Goal: Task Accomplishment & Management: Use online tool/utility

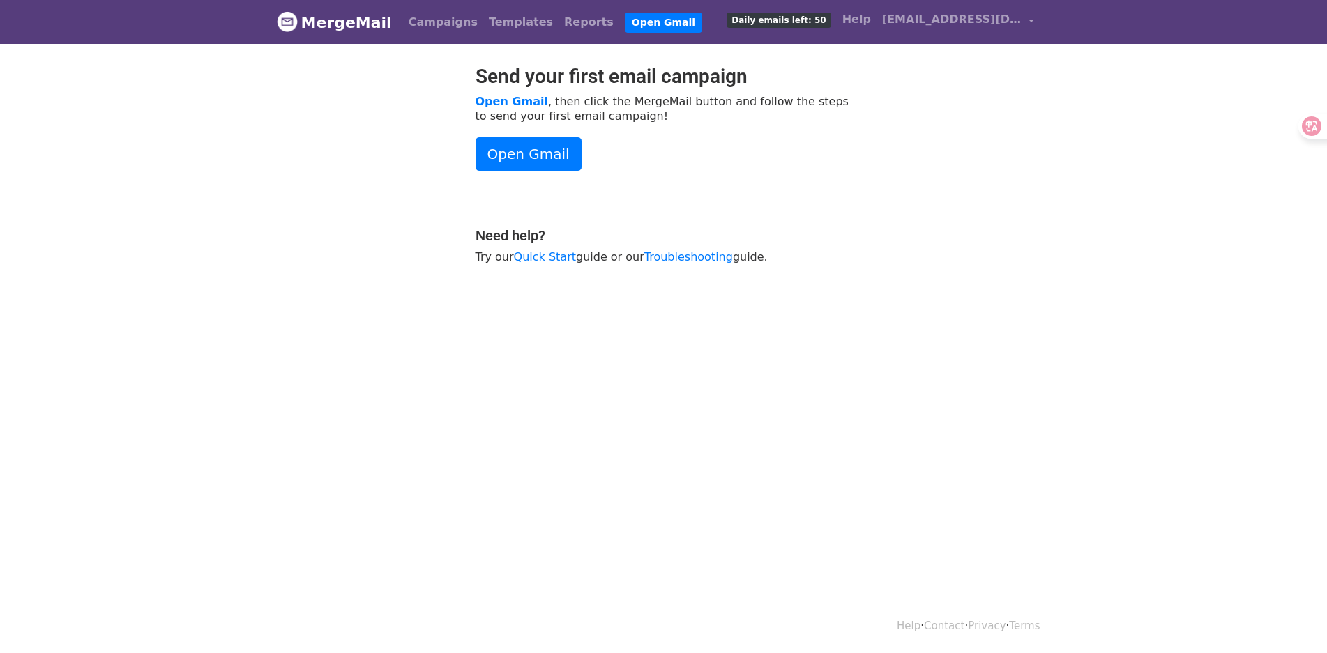
click at [1080, 197] on body "MergeMail Campaigns Templates Reports Open Gmail Daily emails left: 50 Help cji…" at bounding box center [663, 167] width 1327 height 334
click at [535, 156] on link "Open Gmail" at bounding box center [528, 153] width 106 height 33
click at [1013, 308] on body "MergeMail Campaigns Templates Reports Open Gmail Daily emails left: 50 Help cji…" at bounding box center [663, 167] width 1327 height 334
click at [607, 110] on p "Open Gmail , then click the MergeMail button and follow the steps to send your …" at bounding box center [663, 108] width 376 height 29
drag, startPoint x: 390, startPoint y: 28, endPoint x: 310, endPoint y: 29, distance: 79.5
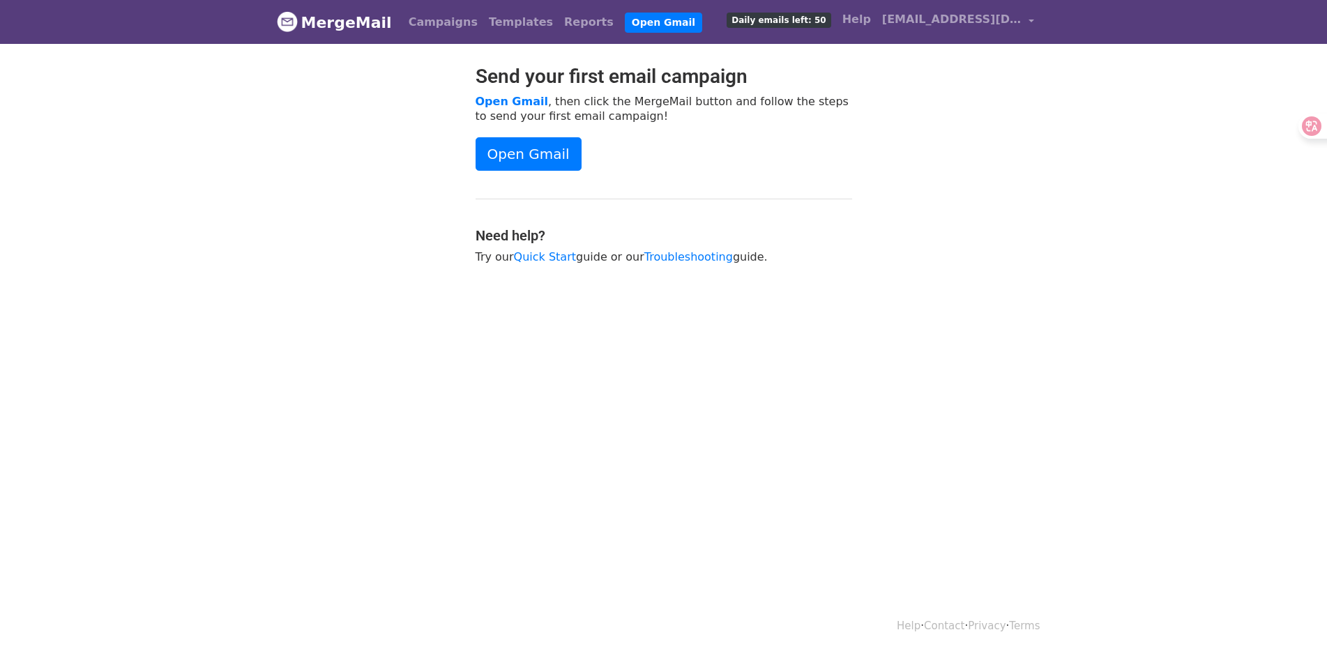
click at [310, 29] on nav "MergeMail Campaigns Templates Reports Open Gmail Daily emails left: 50 Help cji…" at bounding box center [664, 22] width 774 height 44
copy link "MergeMail"
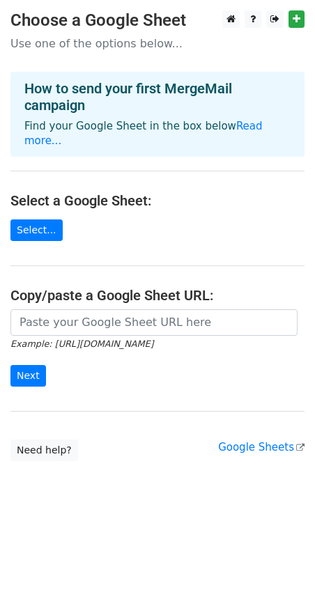
click at [155, 295] on h4 "Copy/paste a Google Sheet URL:" at bounding box center [157, 295] width 294 height 17
click at [56, 229] on link "Select..." at bounding box center [36, 231] width 52 height 22
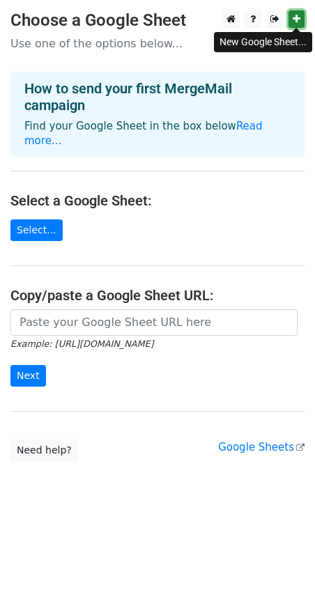
click at [297, 13] on link at bounding box center [297, 18] width 16 height 17
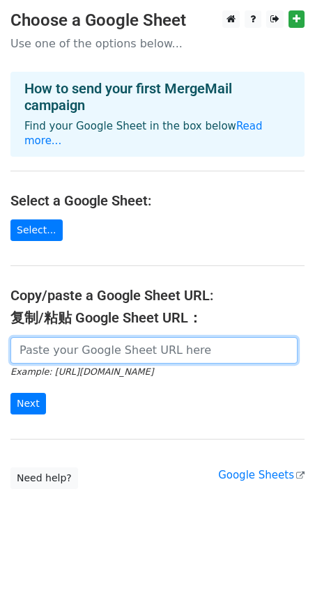
click at [97, 359] on input "url" at bounding box center [153, 350] width 287 height 26
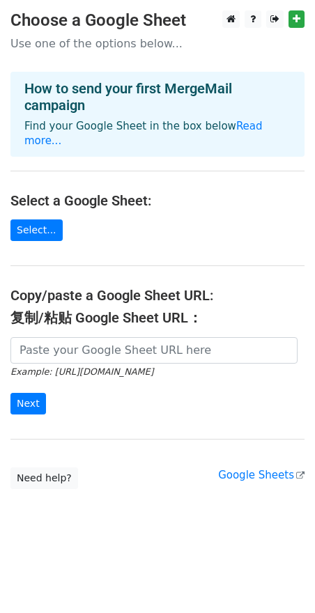
click at [215, 294] on h4 "Copy/paste a Google Sheet URL: 复制/粘贴 Google Sheet URL：" at bounding box center [157, 309] width 294 height 45
click at [47, 478] on link "Need help?" at bounding box center [44, 479] width 68 height 22
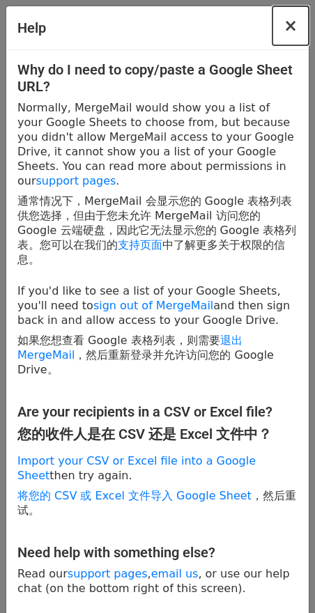
click at [284, 22] on span "×" at bounding box center [291, 26] width 14 height 20
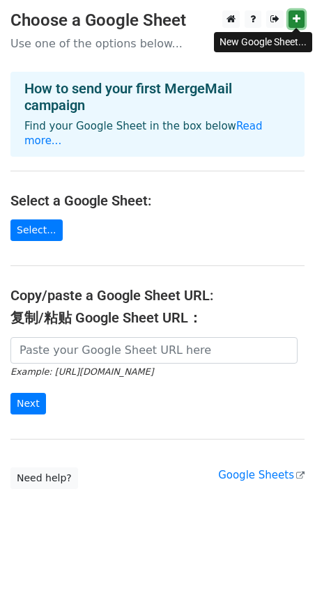
click at [293, 17] on icon at bounding box center [297, 19] width 8 height 10
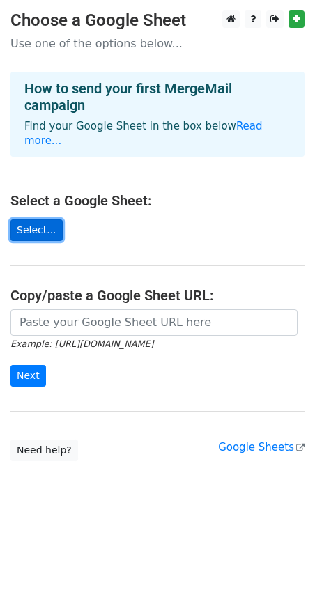
click at [39, 227] on link "Select..." at bounding box center [36, 231] width 52 height 22
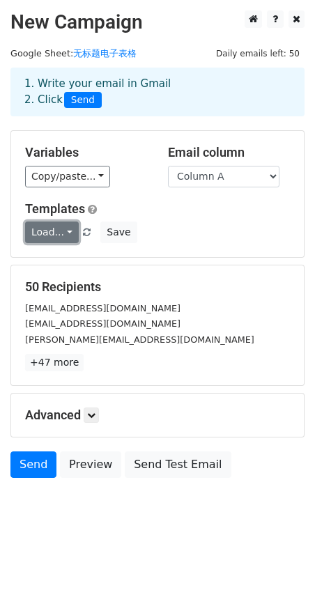
click at [63, 236] on link "Load..." at bounding box center [52, 233] width 54 height 22
click at [242, 232] on div "Load... No templates saved Save" at bounding box center [158, 233] width 286 height 22
click at [124, 319] on div "[EMAIL_ADDRESS][DOMAIN_NAME]" at bounding box center [158, 324] width 286 height 16
click at [99, 416] on link at bounding box center [91, 415] width 15 height 15
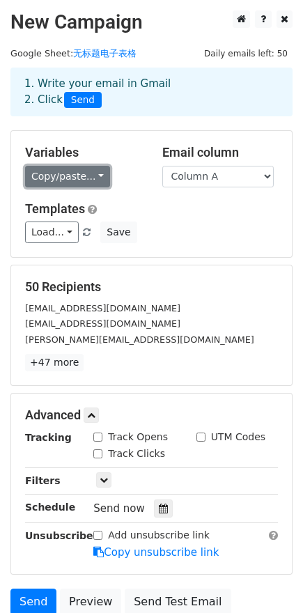
click at [89, 170] on link "Copy/paste..." at bounding box center [67, 177] width 85 height 22
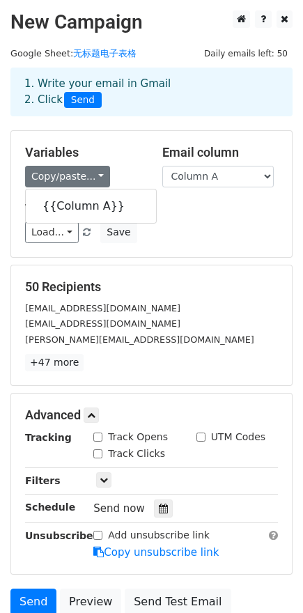
click at [201, 222] on div "Load... No templates saved Save" at bounding box center [152, 233] width 274 height 22
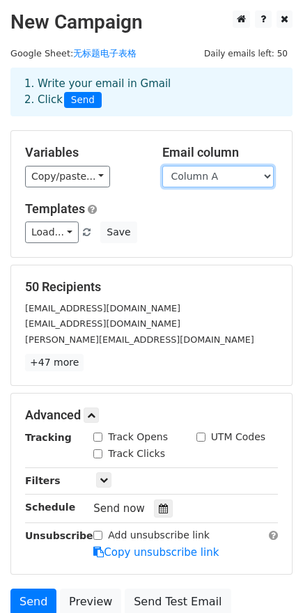
click at [212, 178] on select "Column A" at bounding box center [218, 177] width 112 height 22
click at [207, 234] on div "Load... No templates saved Save" at bounding box center [152, 233] width 274 height 22
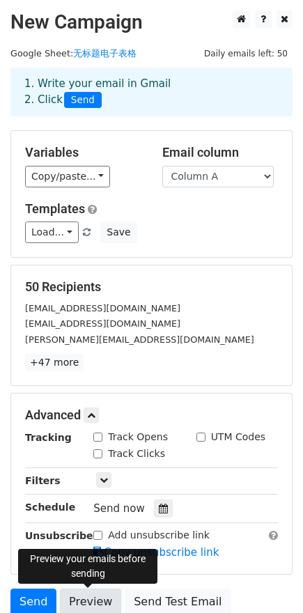
click at [89, 598] on link "Preview" at bounding box center [90, 602] width 61 height 26
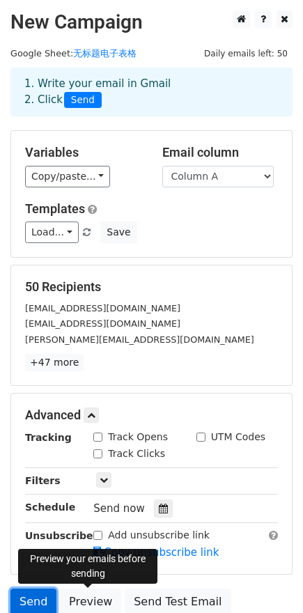
click at [38, 598] on link "Send" at bounding box center [33, 602] width 46 height 26
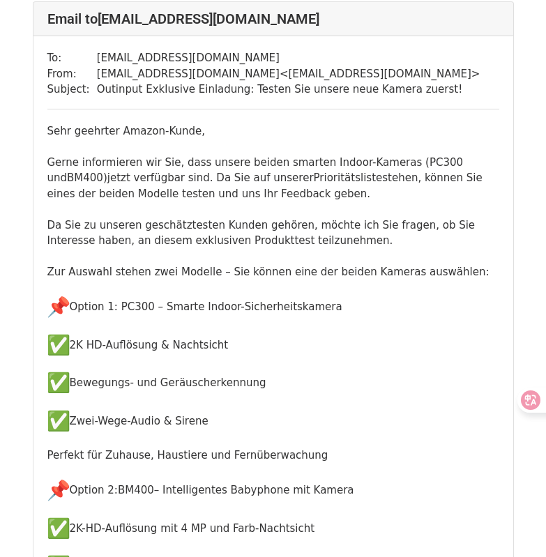
scroll to position [13199, 0]
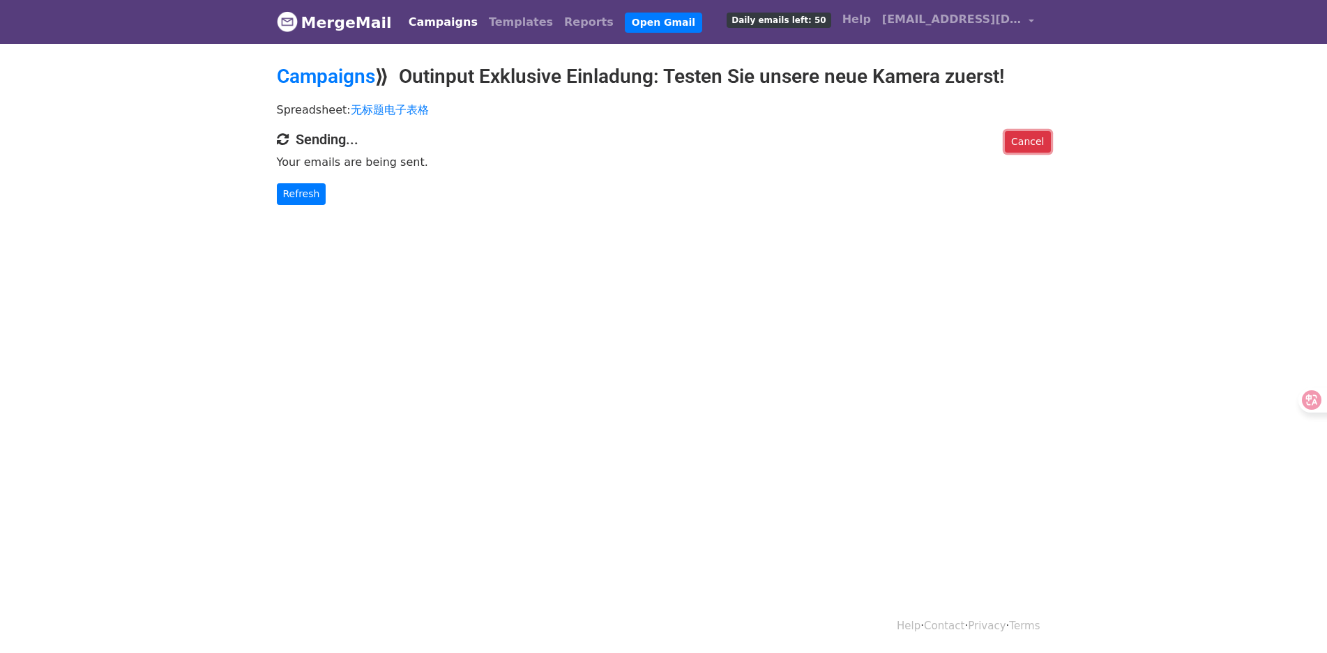
click at [1033, 136] on link "Cancel" at bounding box center [1027, 142] width 45 height 22
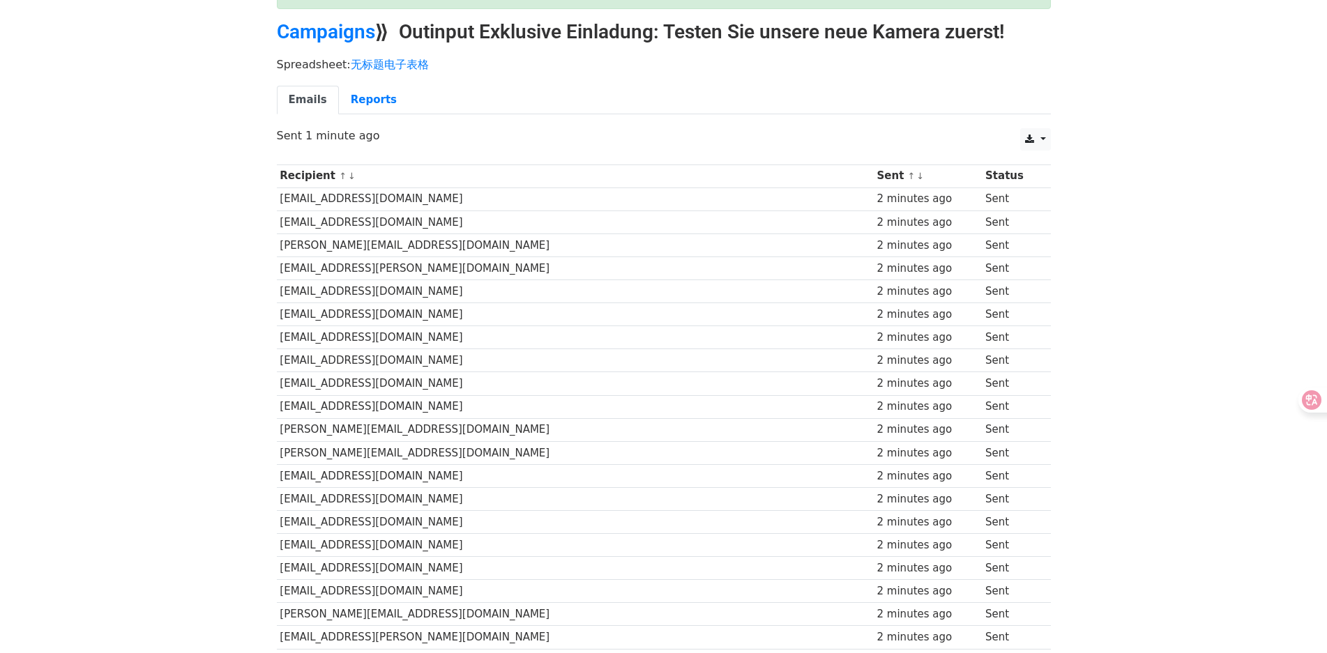
scroll to position [65, 0]
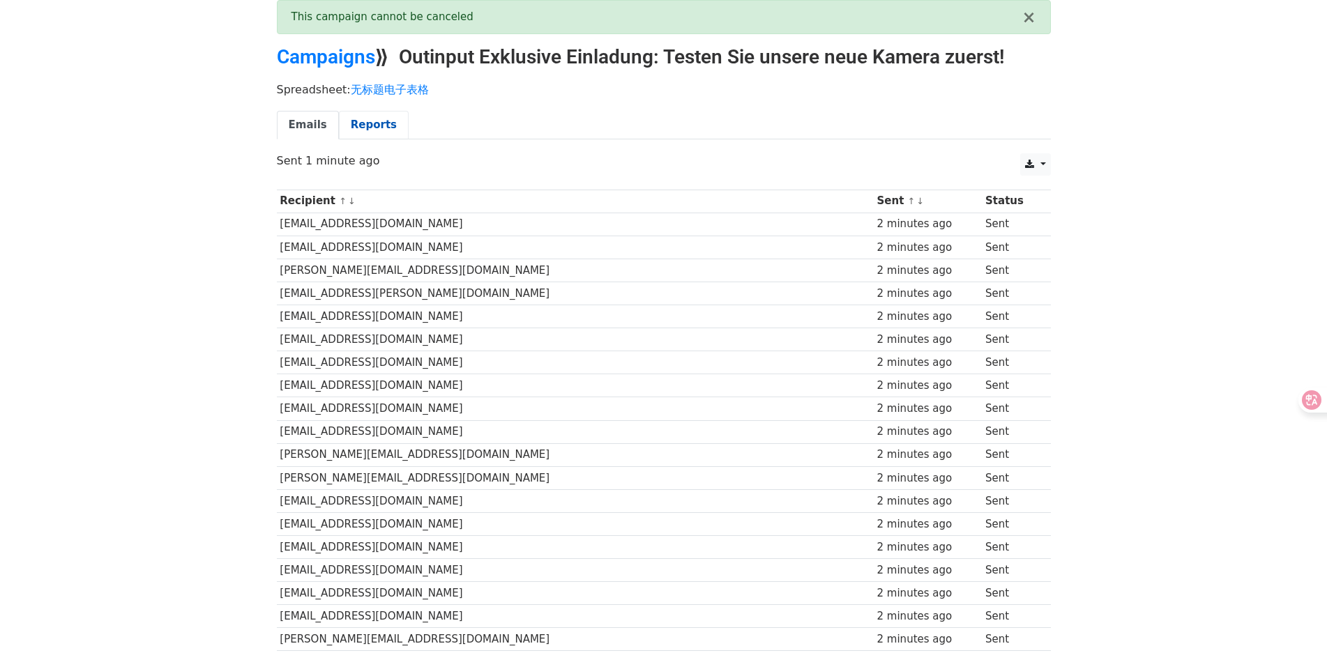
click at [360, 132] on link "Reports" at bounding box center [374, 125] width 70 height 29
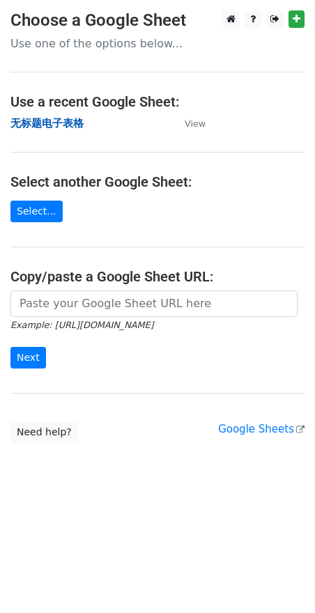
click at [61, 125] on strong "无标题电子表格" at bounding box center [46, 123] width 73 height 13
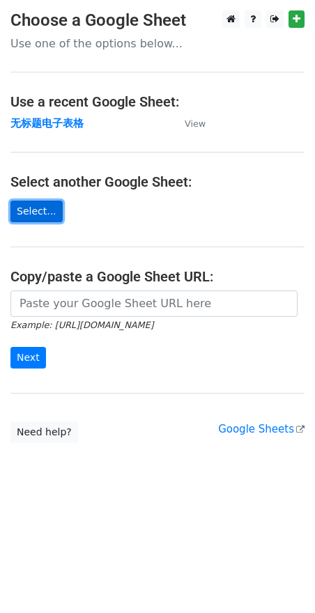
click at [40, 212] on link "Select..." at bounding box center [36, 212] width 52 height 22
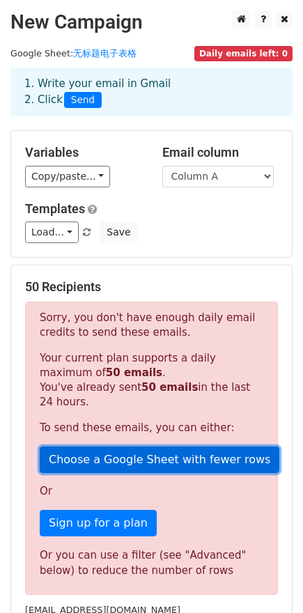
click at [138, 462] on link "Choose a Google Sheet with fewer rows" at bounding box center [160, 460] width 240 height 26
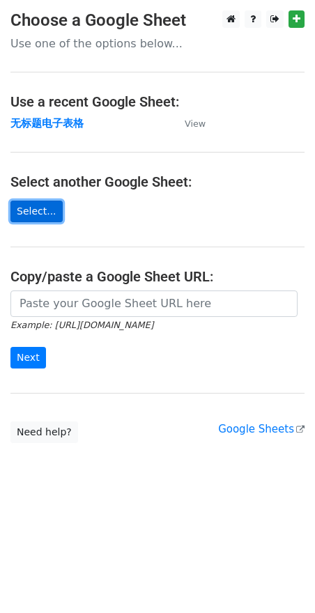
click at [39, 211] on link "Select..." at bounding box center [36, 212] width 52 height 22
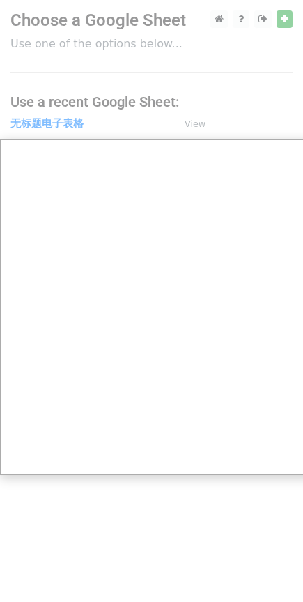
click at [237, 100] on div at bounding box center [157, 306] width 315 height 613
click at [123, 489] on div at bounding box center [157, 306] width 315 height 613
click at [234, 98] on div at bounding box center [157, 306] width 315 height 613
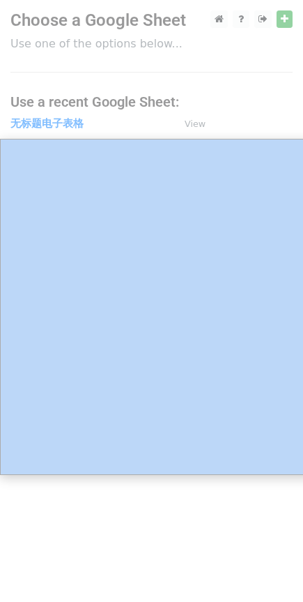
click at [234, 98] on div at bounding box center [157, 306] width 315 height 613
click at [140, 542] on div at bounding box center [157, 306] width 315 height 613
click at [213, 109] on div at bounding box center [157, 306] width 315 height 613
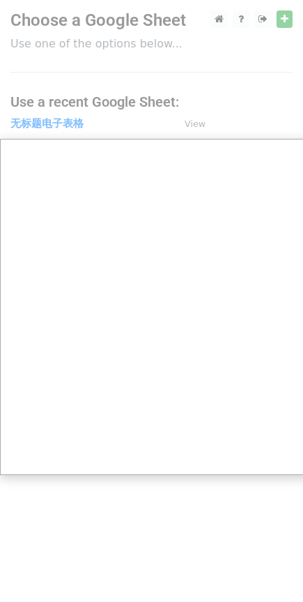
click at [228, 95] on div at bounding box center [157, 306] width 315 height 613
click at [189, 525] on div at bounding box center [157, 306] width 315 height 613
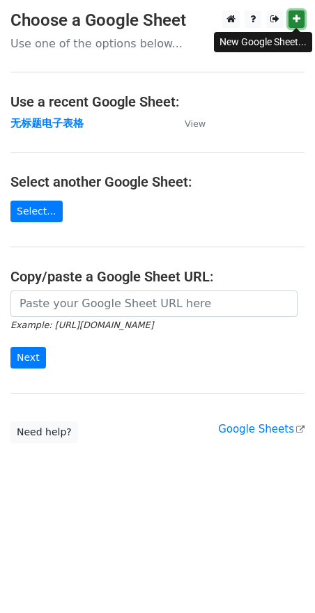
click at [302, 13] on link at bounding box center [297, 18] width 16 height 17
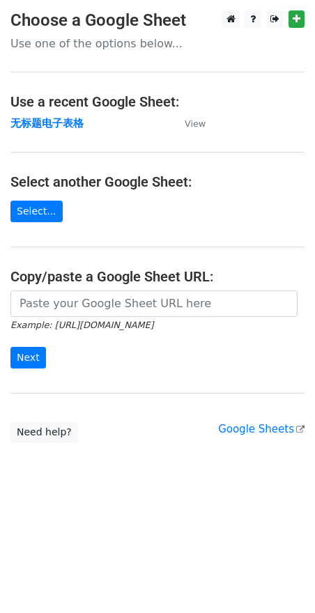
click at [162, 212] on main "Choose a Google Sheet Use one of the options below... Use a recent Google Sheet…" at bounding box center [157, 226] width 315 height 433
click at [46, 215] on link "Select..." at bounding box center [36, 212] width 52 height 22
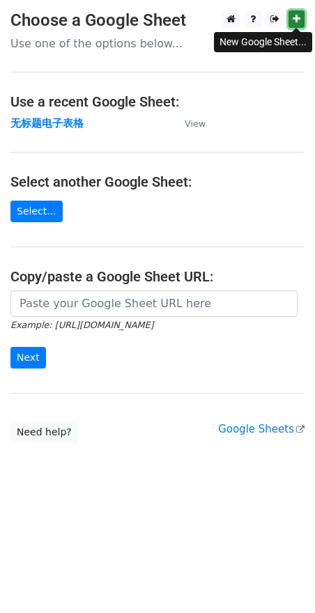
click at [290, 20] on link at bounding box center [297, 18] width 16 height 17
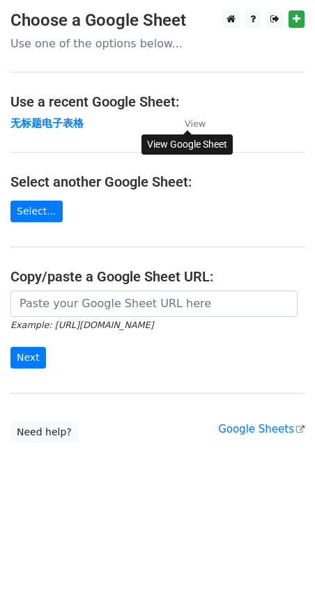
click at [194, 127] on small "View" at bounding box center [195, 124] width 21 height 10
click at [33, 212] on link "Select..." at bounding box center [36, 212] width 52 height 22
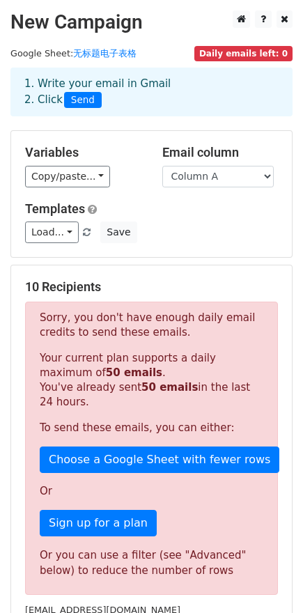
click at [142, 431] on p "To send these emails, you can either:" at bounding box center [152, 428] width 224 height 15
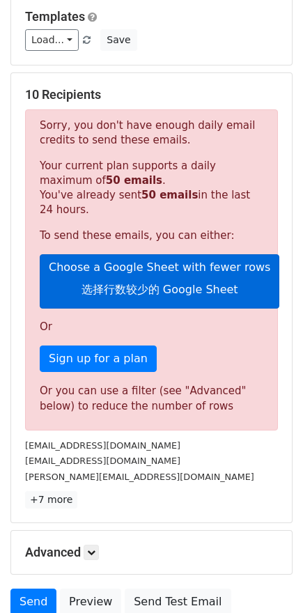
scroll to position [209, 0]
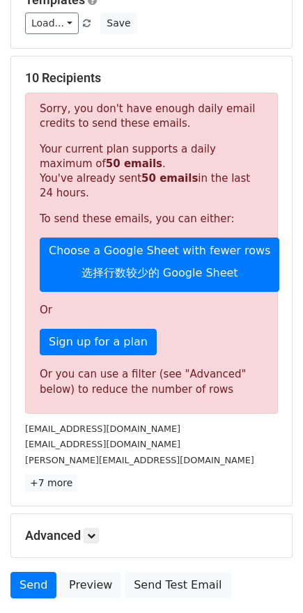
click at [100, 437] on div "[EMAIL_ADDRESS][DOMAIN_NAME]" at bounding box center [152, 444] width 274 height 16
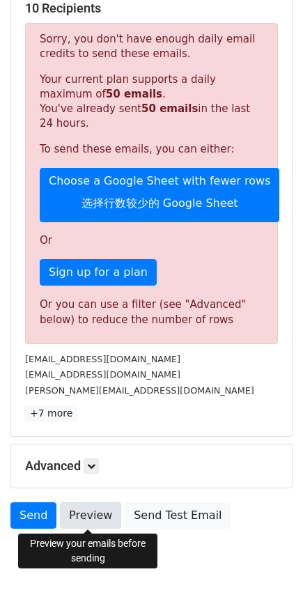
click at [85, 512] on link "Preview" at bounding box center [90, 516] width 61 height 26
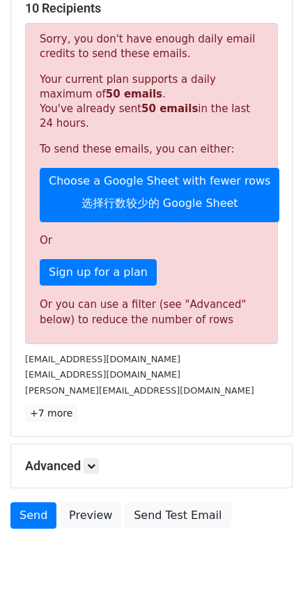
click at [178, 389] on div "[PERSON_NAME][EMAIL_ADDRESS][DOMAIN_NAME]" at bounding box center [152, 391] width 274 height 16
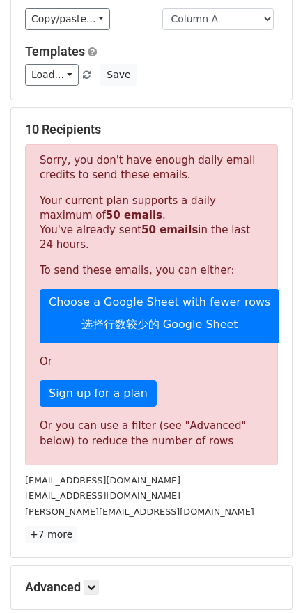
scroll to position [0, 0]
